Goal: Task Accomplishment & Management: Manage account settings

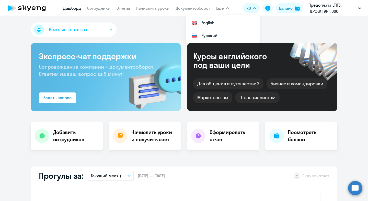
select select "30"
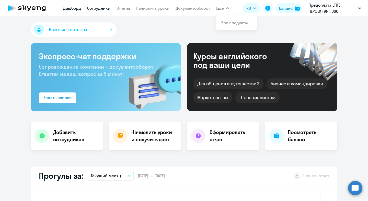
click at [101, 10] on link "Сотрудники" at bounding box center [98, 8] width 23 height 5
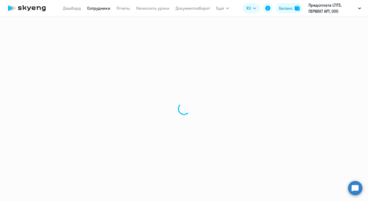
select select "30"
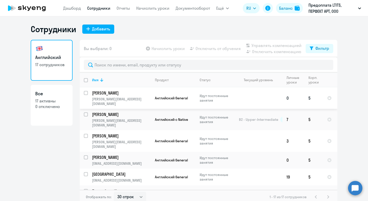
click at [262, 101] on td at bounding box center [259, 97] width 48 height 21
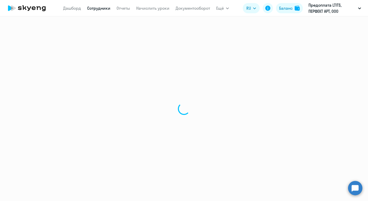
select select "english"
select select "30"
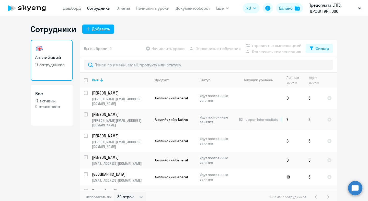
click at [84, 81] on input "deselect all" at bounding box center [89, 83] width 10 height 10
checkbox input "true"
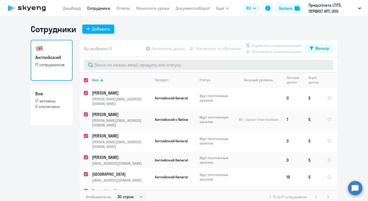
checkbox input "true"
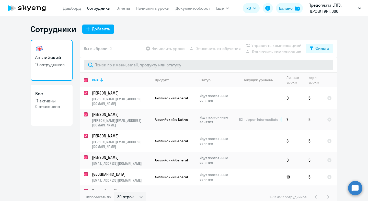
checkbox input "true"
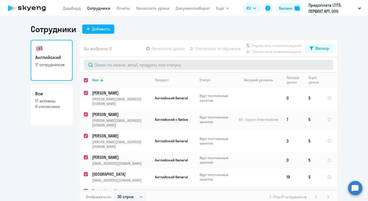
checkbox input "true"
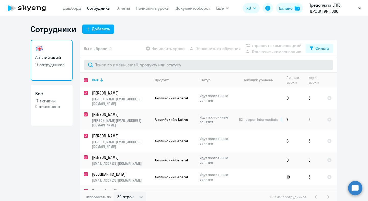
checkbox input "true"
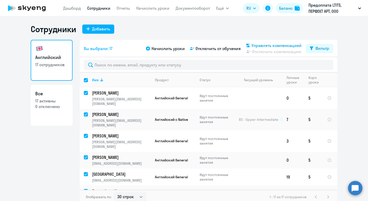
click at [266, 43] on span "Управлять компенсацией" at bounding box center [276, 45] width 50 height 6
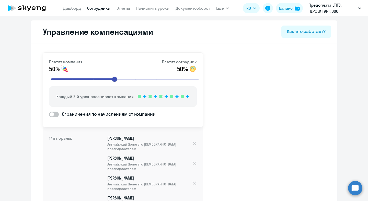
select select "30"
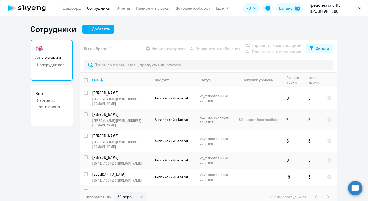
click at [94, 82] on div "Имя" at bounding box center [95, 80] width 7 height 5
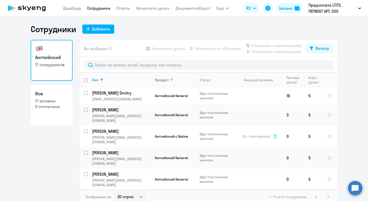
click at [172, 79] on icon at bounding box center [172, 80] width 6 height 6
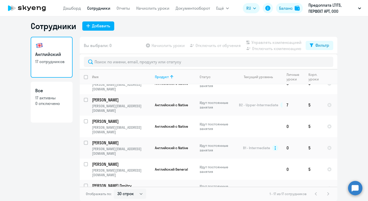
scroll to position [7, 0]
